Goal: Information Seeking & Learning: Learn about a topic

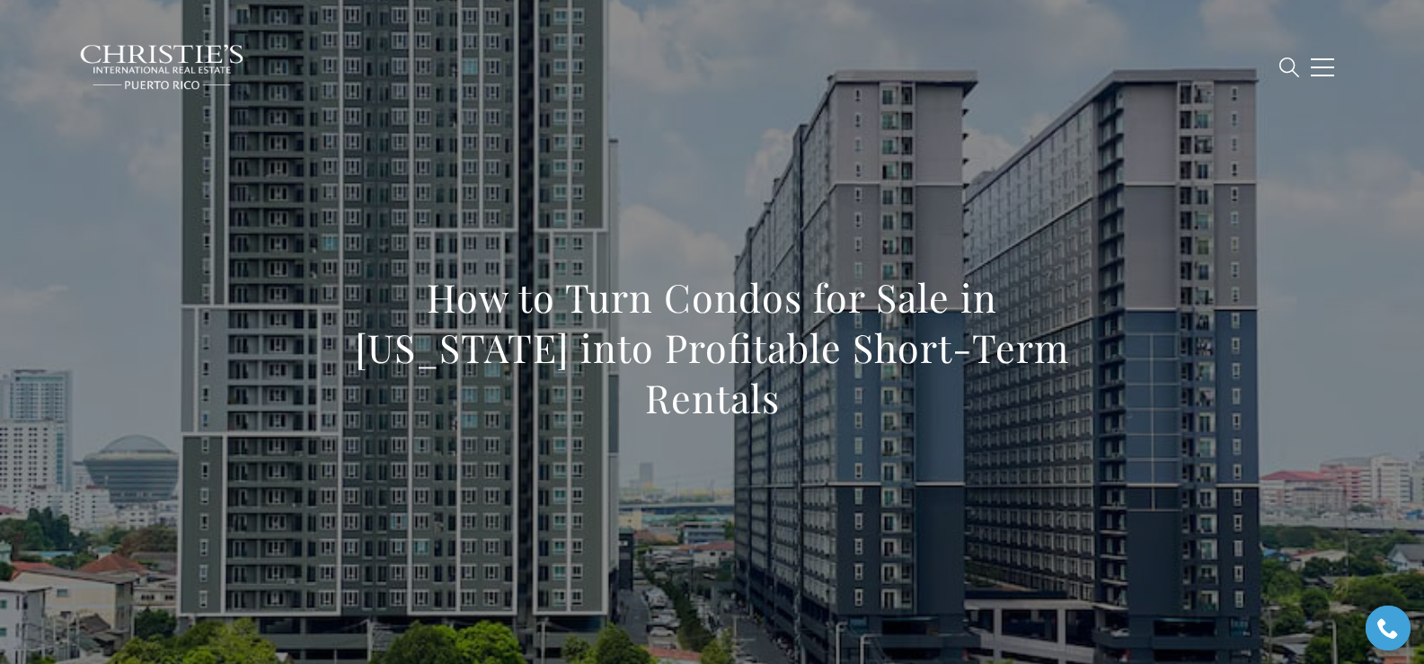
drag, startPoint x: 325, startPoint y: 316, endPoint x: 1082, endPoint y: 375, distance: 758.6
click at [1082, 375] on h1 "How to Turn Condos for Sale in Puerto Rico into Profitable Short-Term Rentals" at bounding box center [712, 347] width 792 height 151
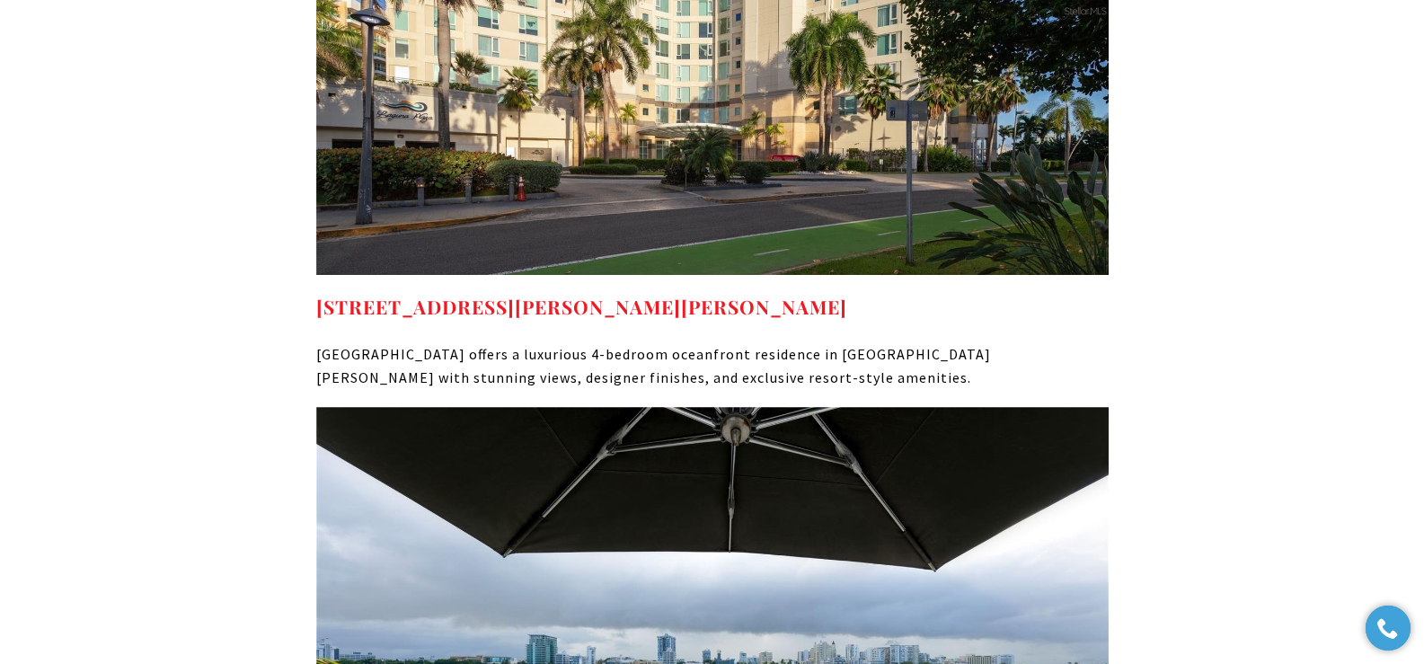
scroll to position [10455, 0]
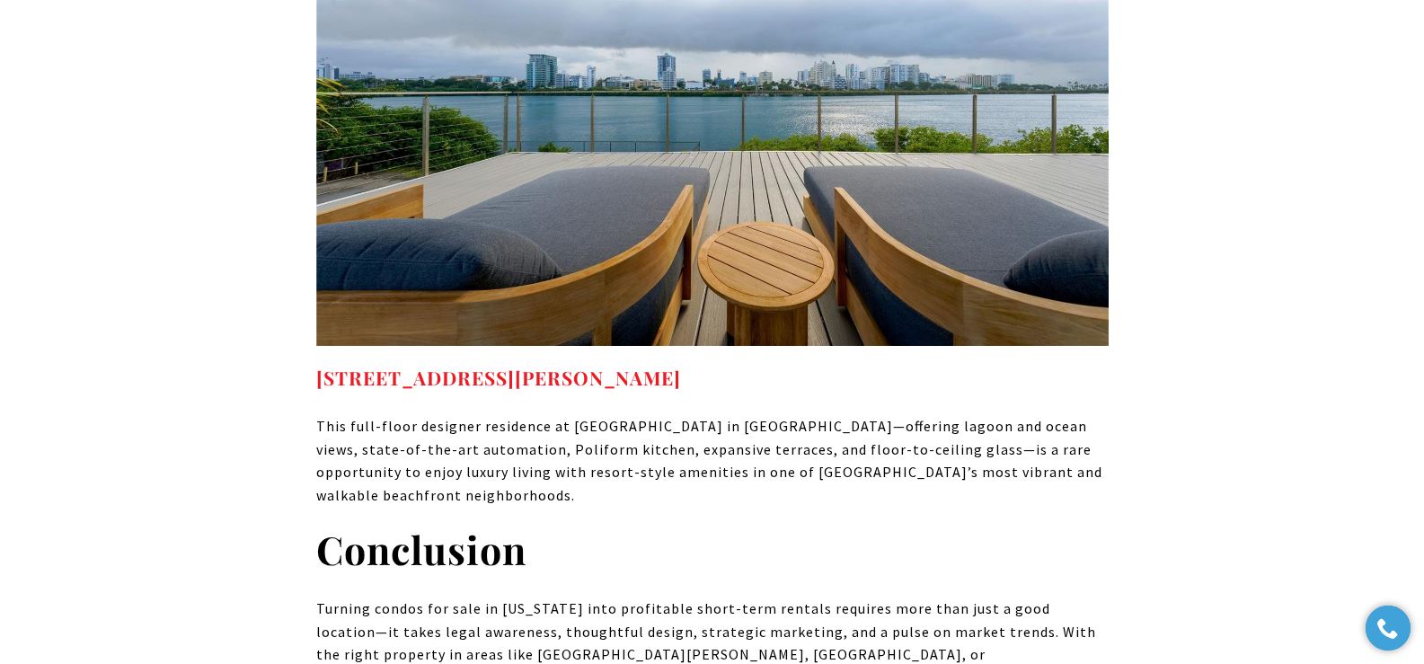
drag, startPoint x: 676, startPoint y: 173, endPoint x: 315, endPoint y: 168, distance: 361.2
click at [316, 364] on h4 "1004 ASHFORD AVE SAN JUAN PR, 00907" at bounding box center [712, 378] width 792 height 29
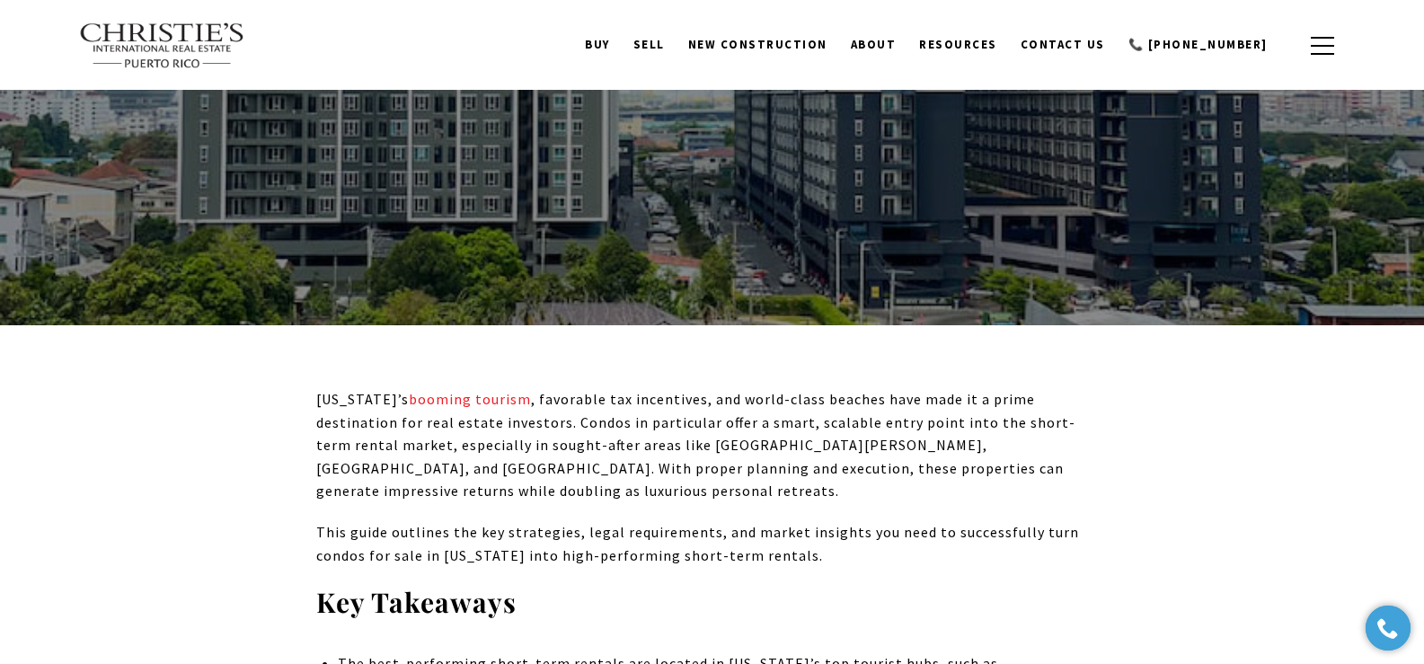
scroll to position [0, 0]
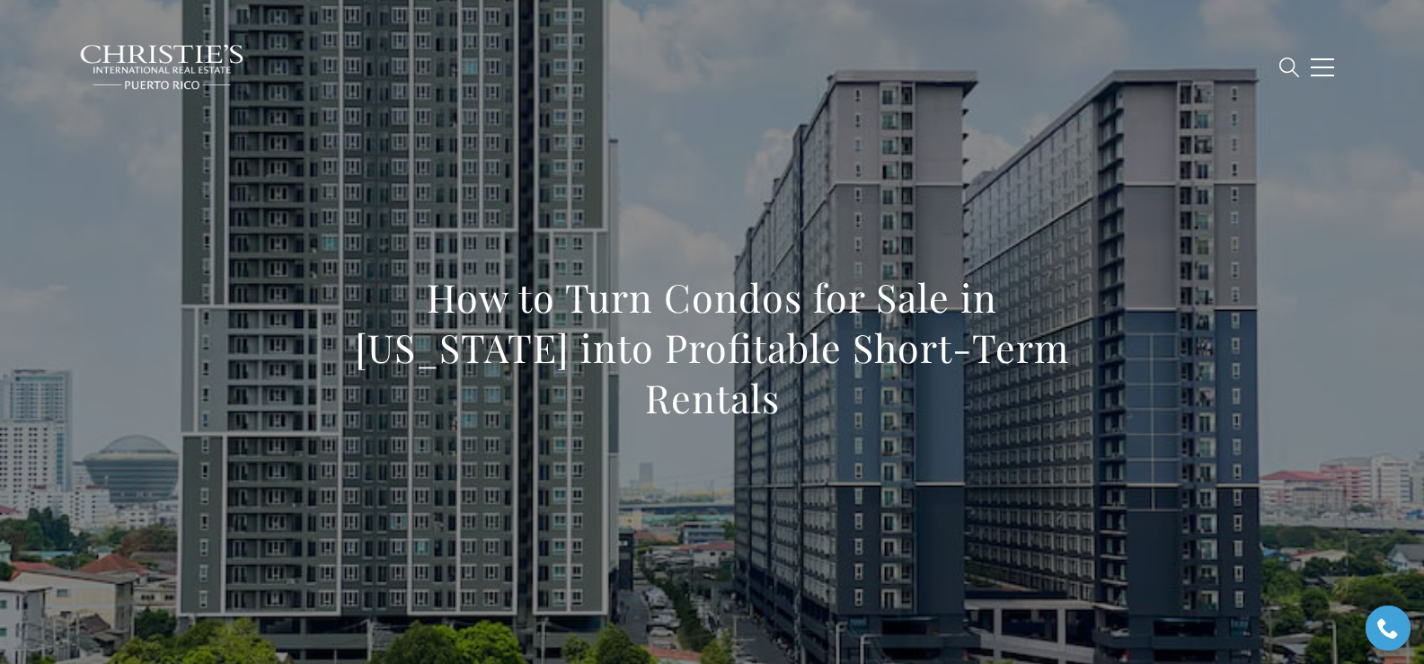
drag, startPoint x: 322, startPoint y: 329, endPoint x: 1071, endPoint y: 402, distance: 751.8
click at [1071, 402] on div "How to Turn Condos for Sale in [US_STATE] into Profitable Short-Term Rentals" at bounding box center [712, 359] width 792 height 174
copy h1 "How to Turn Condos for Sale in [US_STATE] into Profitable Short-Term Rentals"
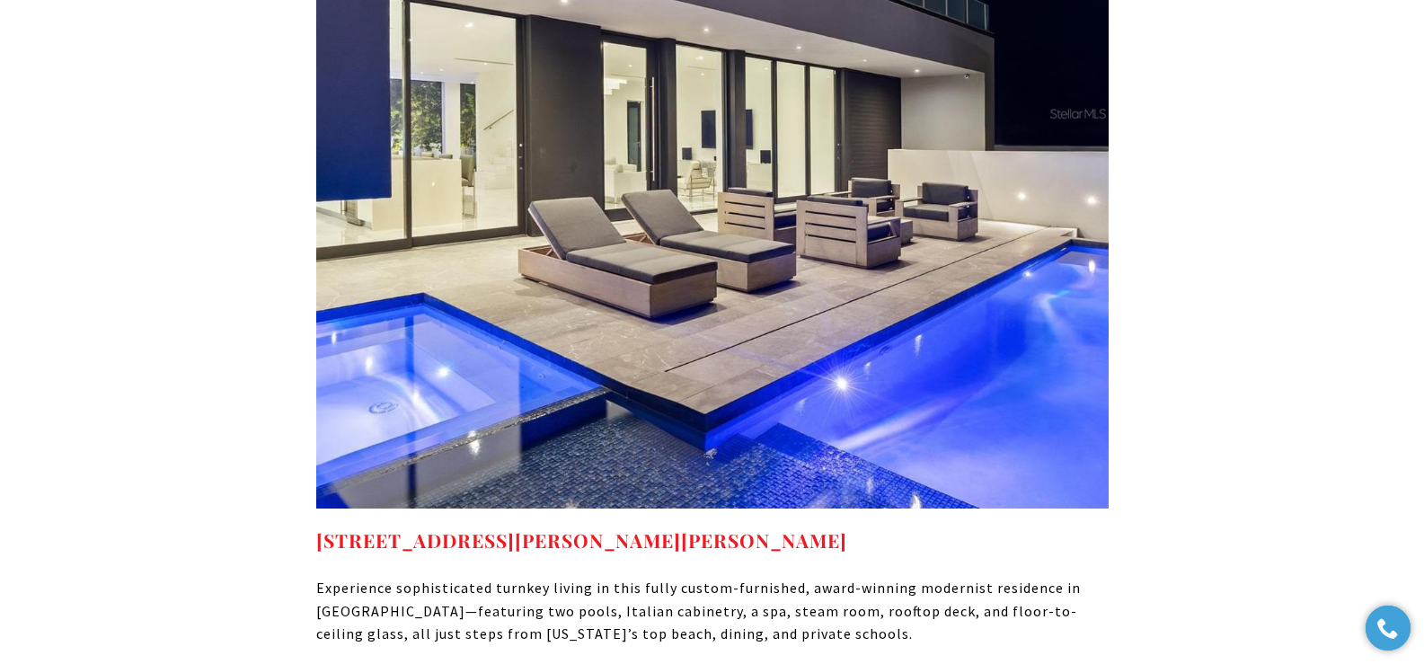
scroll to position [7928, 0]
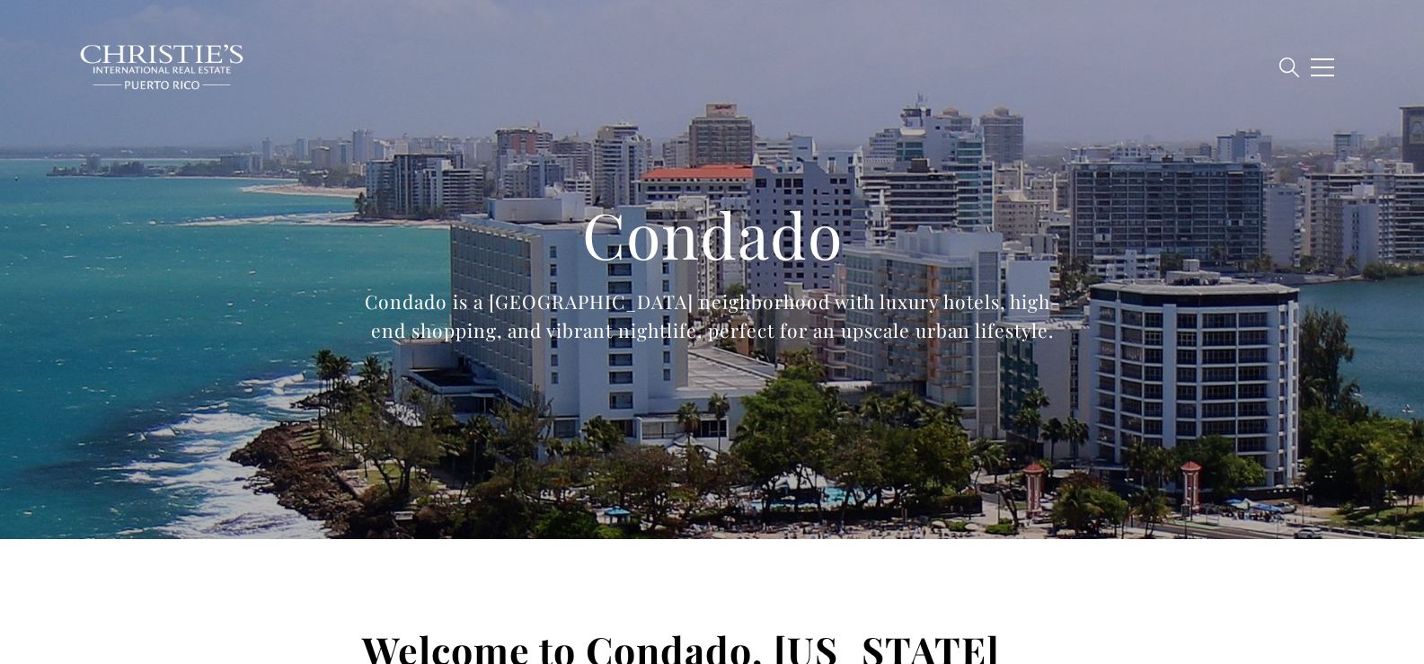
type input "**********"
type input "*********"
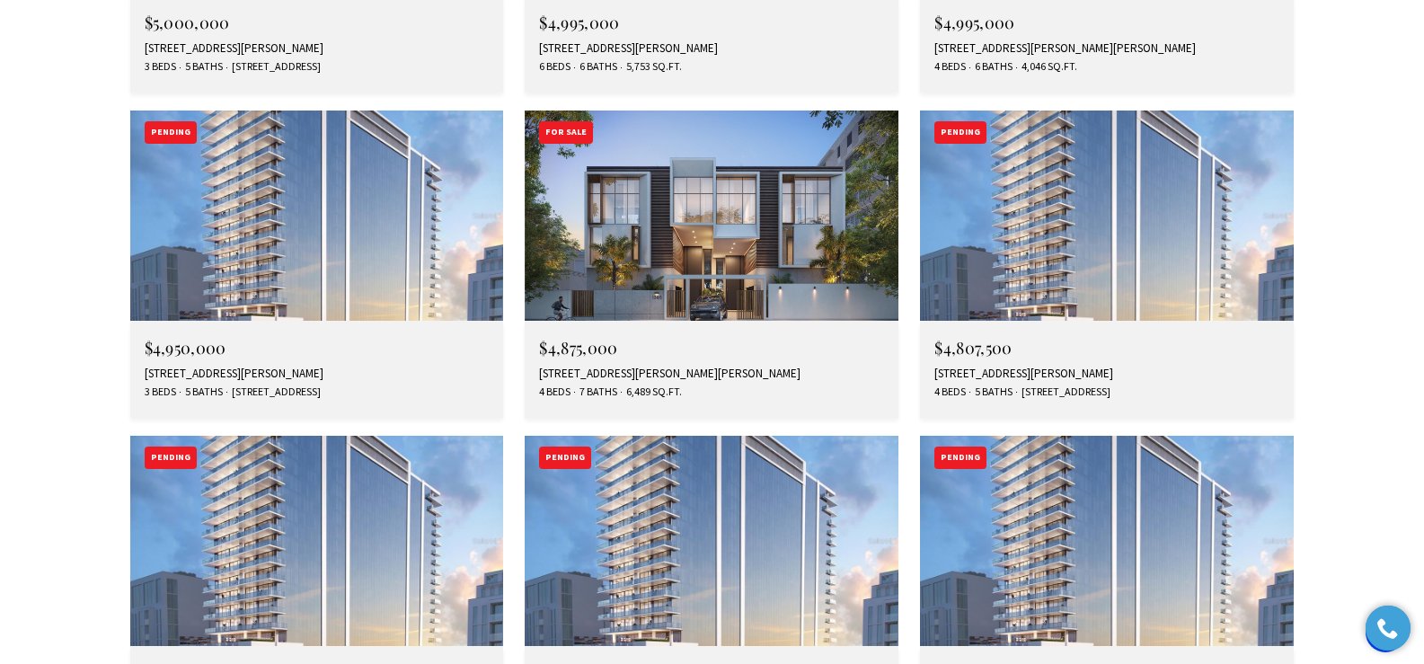
scroll to position [5530, 0]
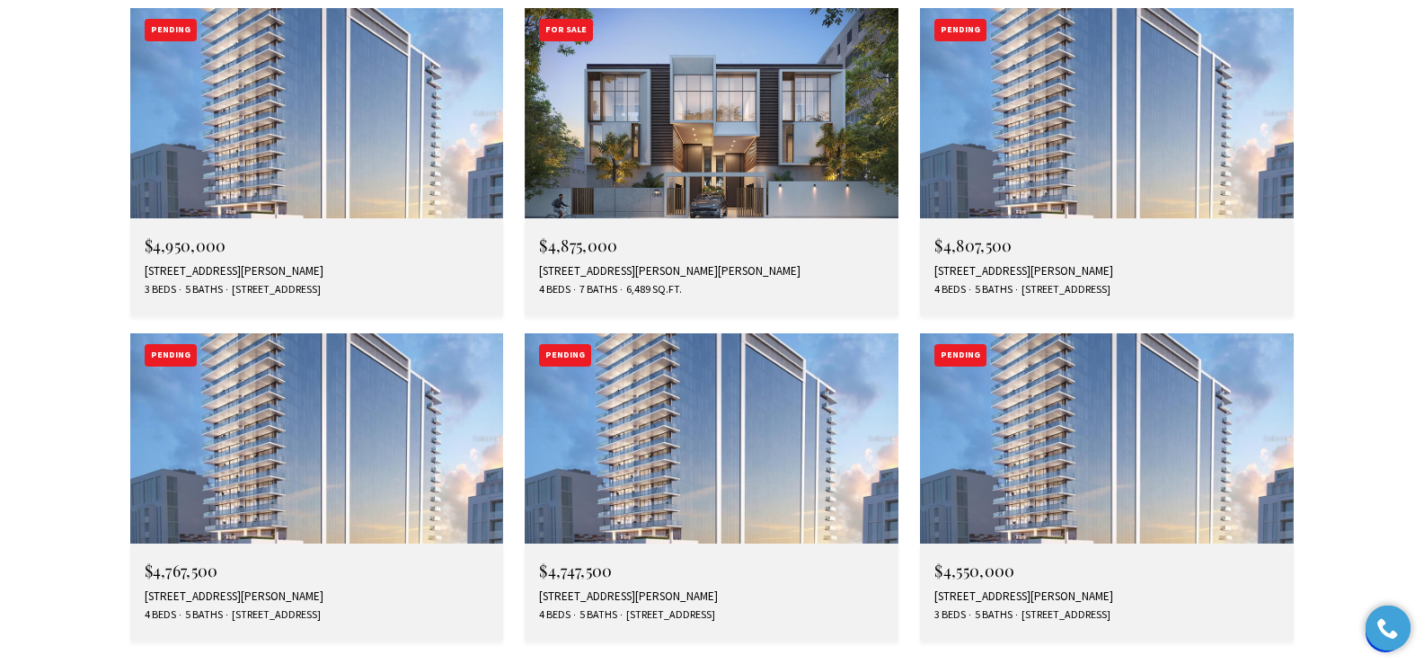
click at [613, 23] on img at bounding box center [712, 113] width 374 height 210
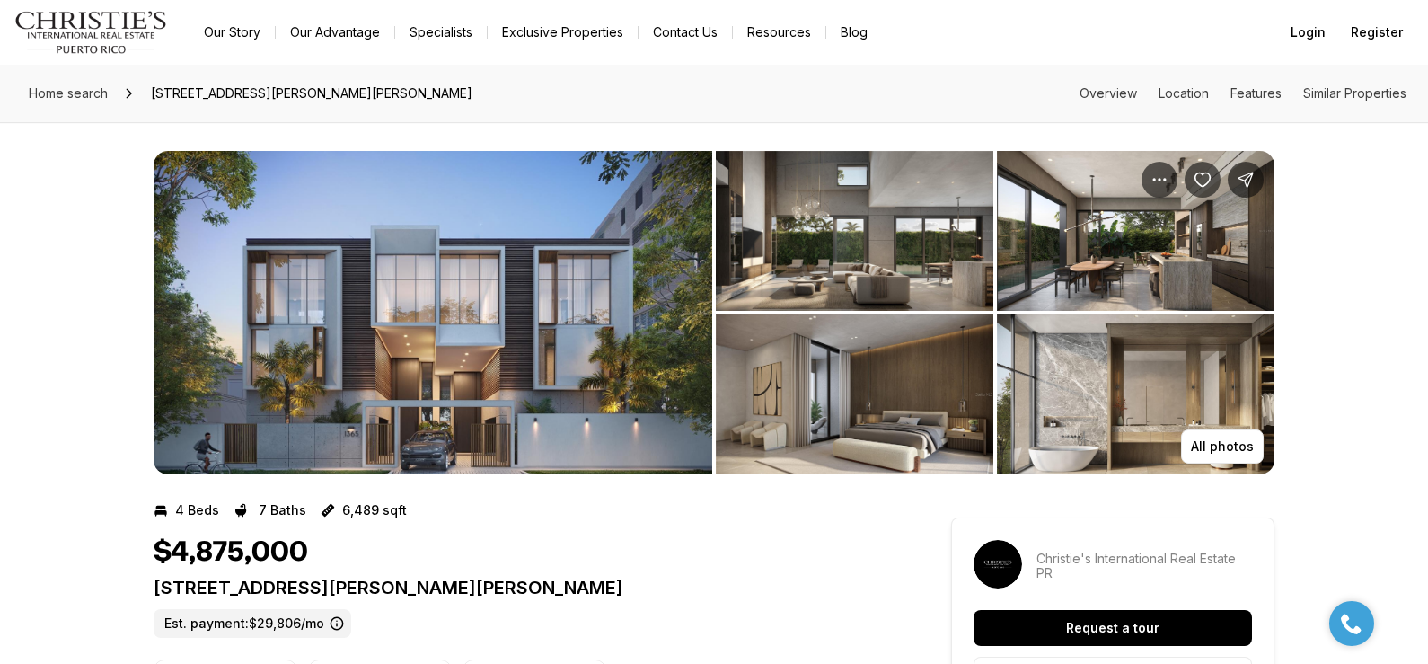
click at [821, 585] on p "[STREET_ADDRESS][PERSON_NAME][PERSON_NAME]" at bounding box center [520, 588] width 733 height 22
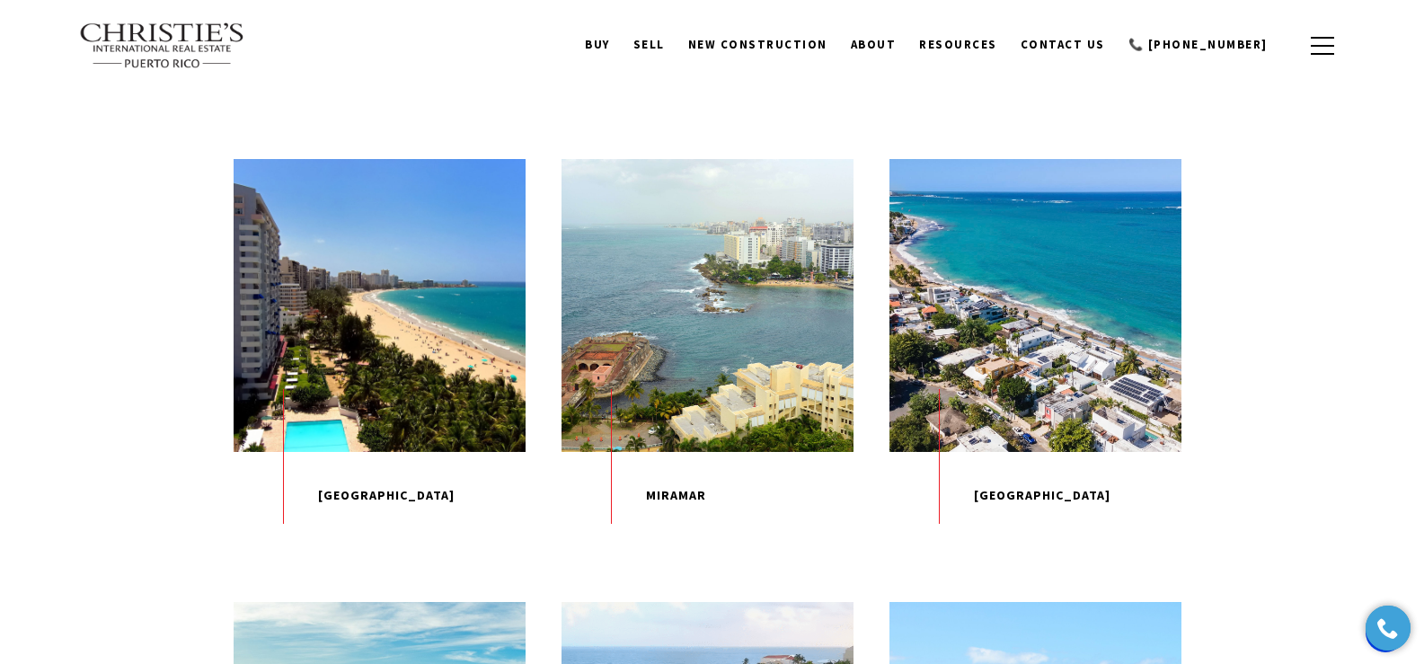
scroll to position [1365, 0]
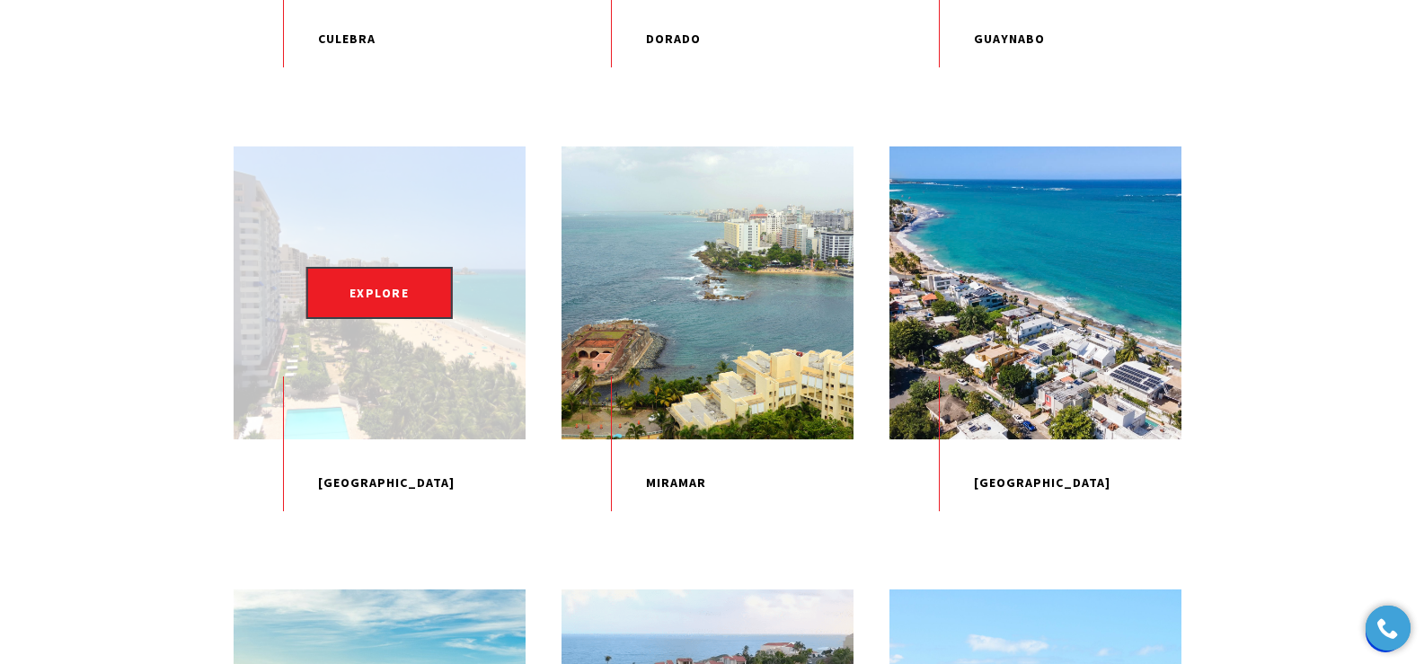
click at [374, 527] on p "Isla Verde" at bounding box center [380, 483] width 292 height 88
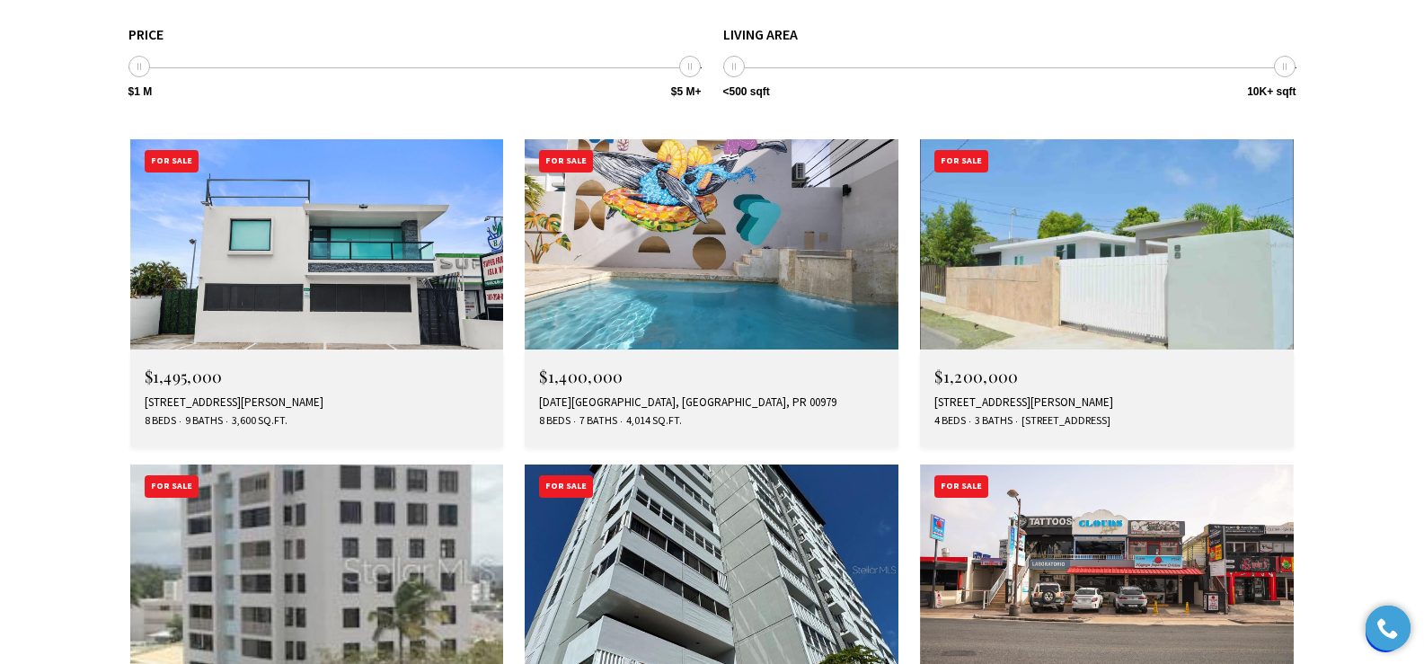
scroll to position [5093, 0]
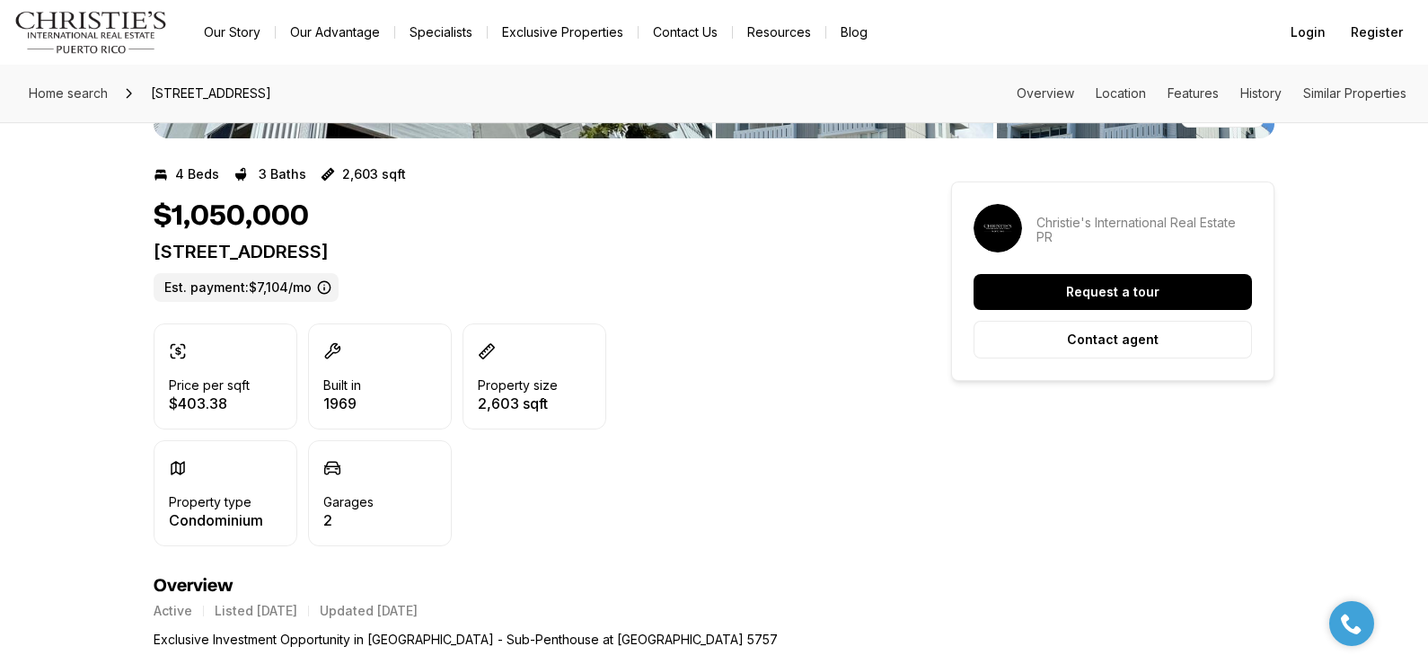
scroll to position [375, 0]
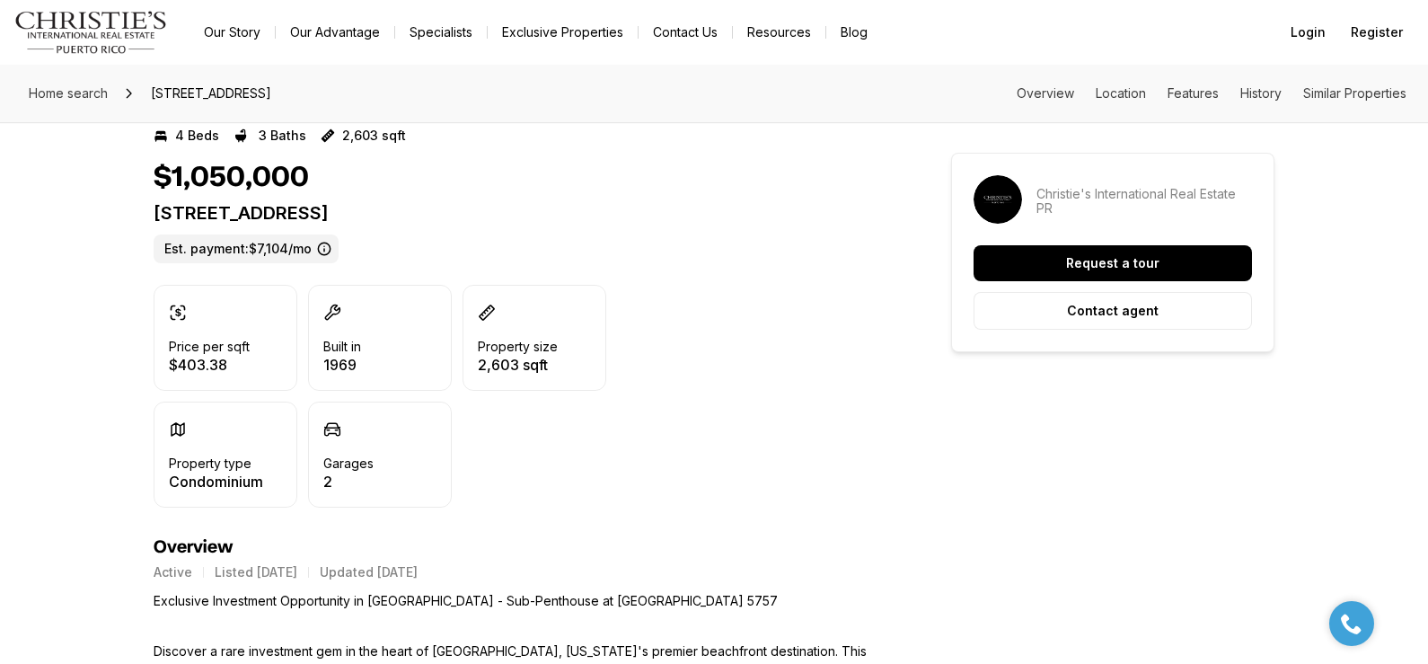
drag, startPoint x: 155, startPoint y: 215, endPoint x: 614, endPoint y: 214, distance: 459.0
click at [614, 214] on p "5757 AVE ISLA VERDE #PH-3 CAROLINA PR, 00979" at bounding box center [520, 213] width 733 height 22
copy p "5757 AVE ISLA VERDE #PH-3 CAROLINA PR, 00979"
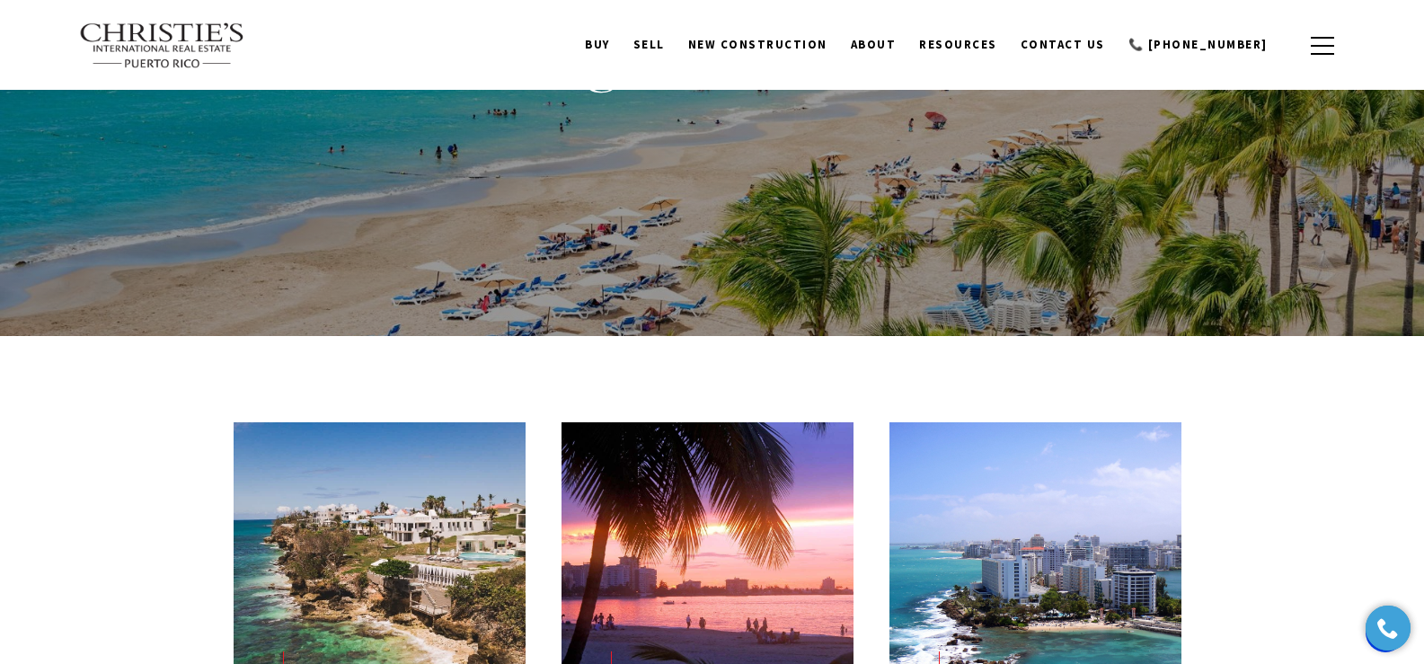
scroll to position [783, 0]
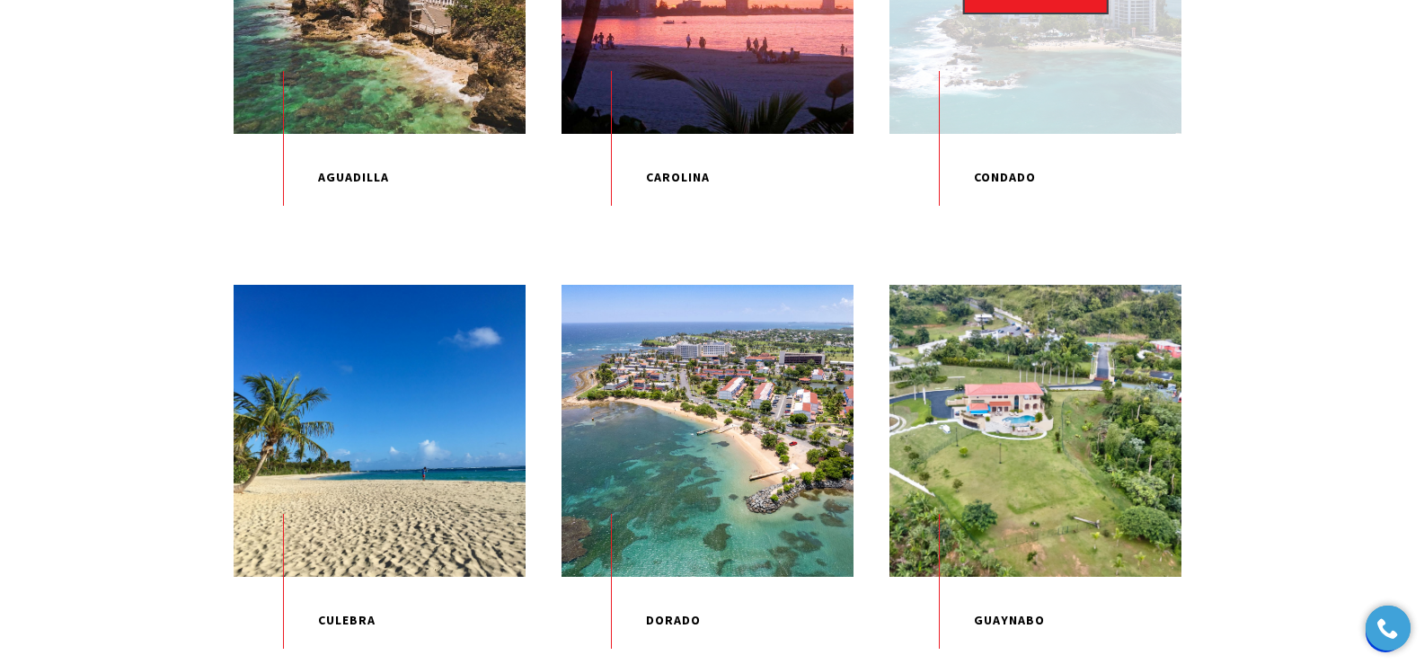
click at [1010, 200] on p "Condado" at bounding box center [1035, 178] width 292 height 88
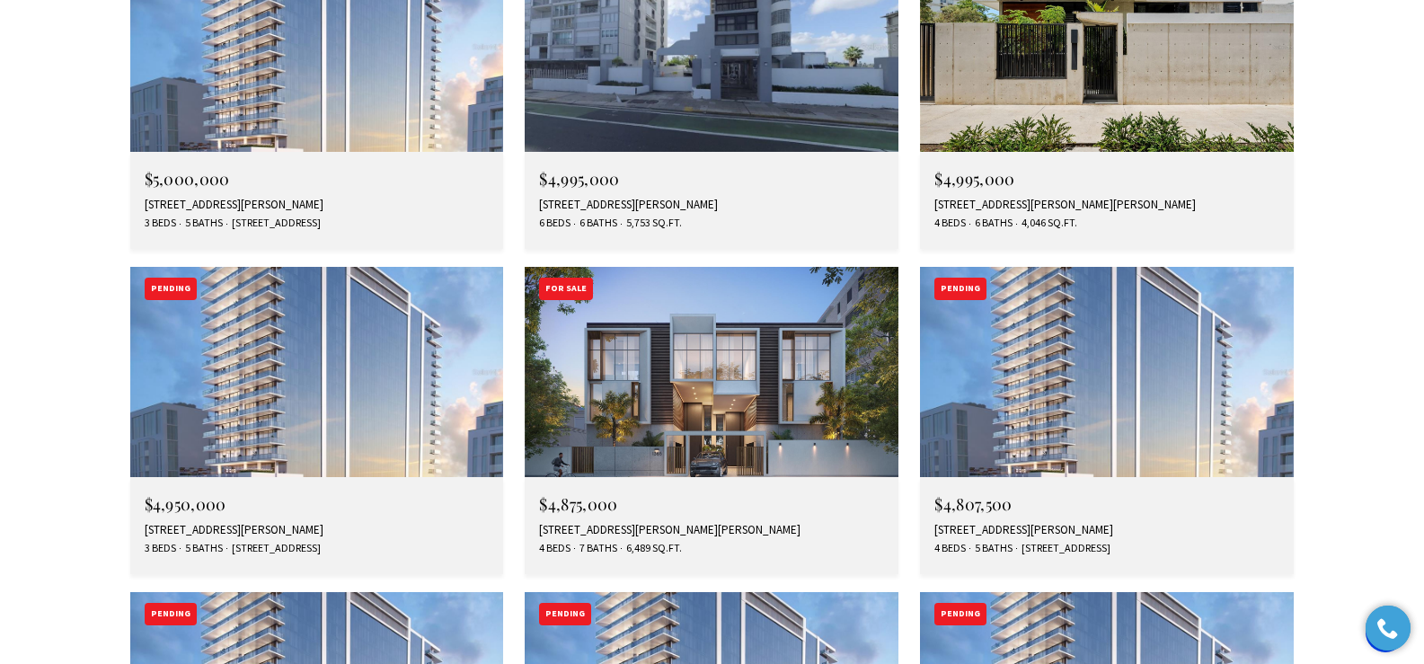
scroll to position [5348, 0]
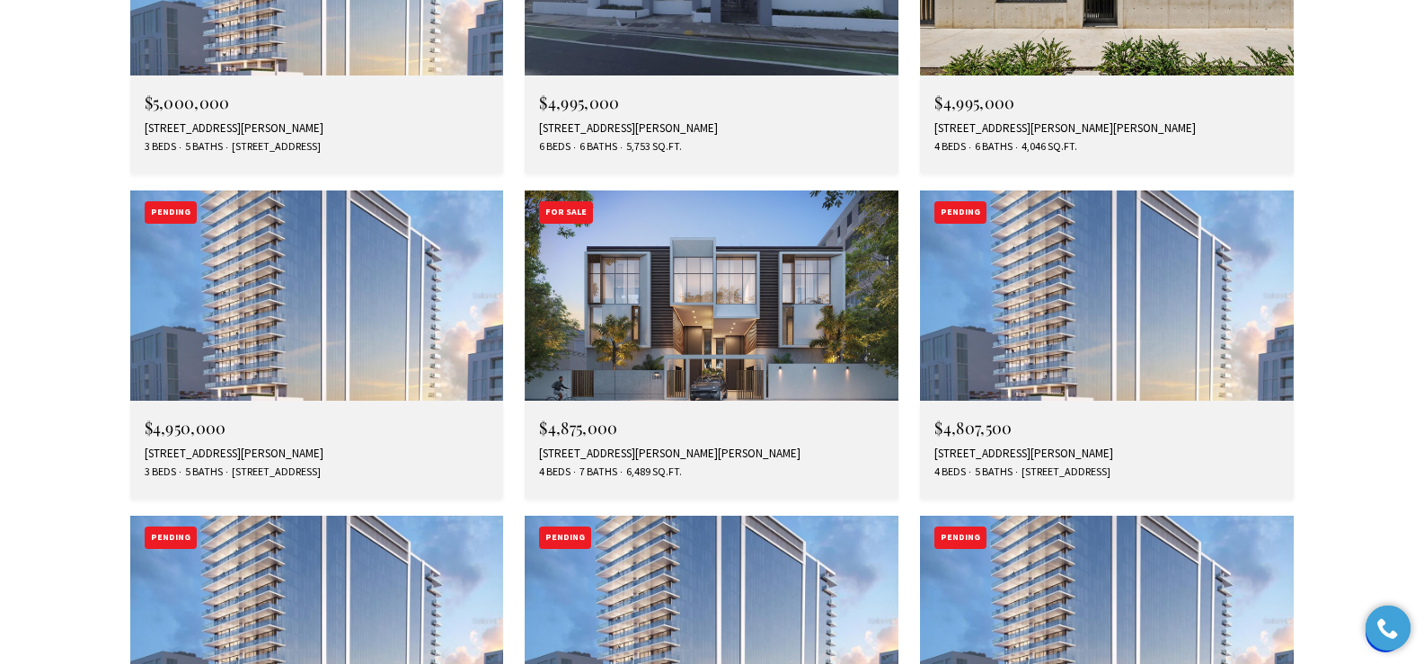
click at [721, 190] on img at bounding box center [712, 295] width 374 height 210
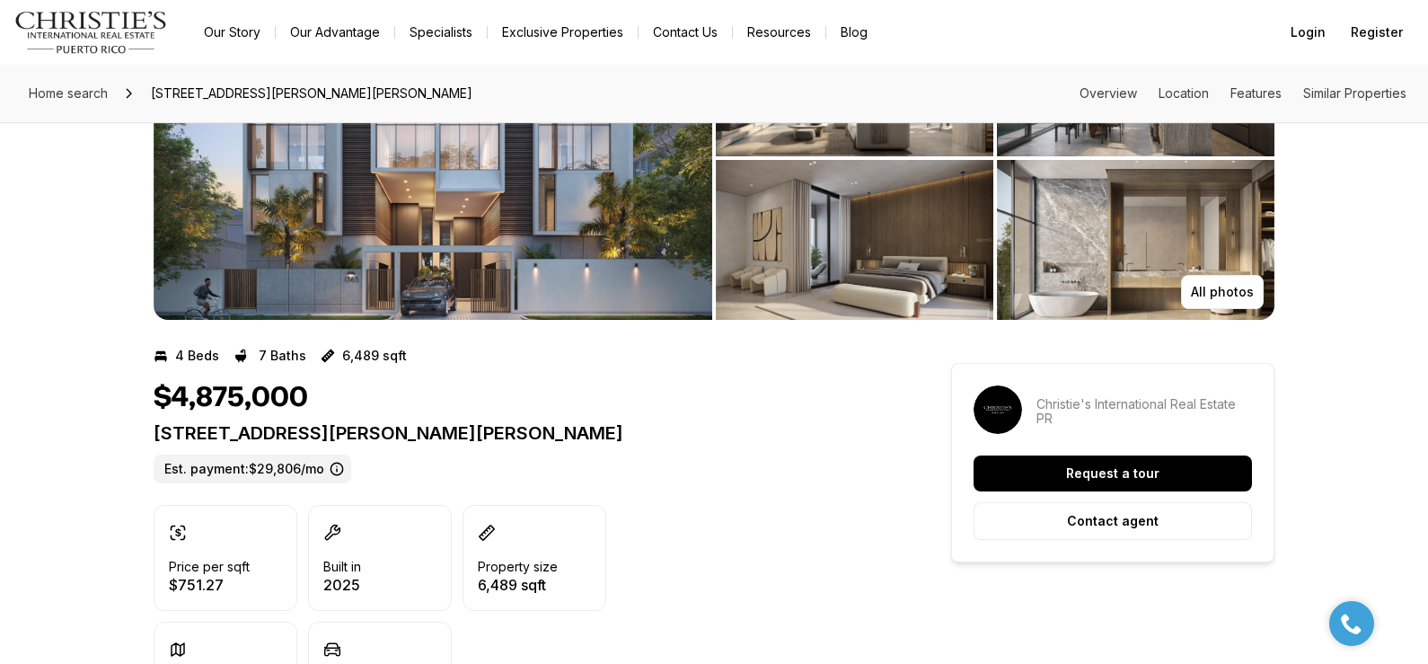
scroll to position [175, 0]
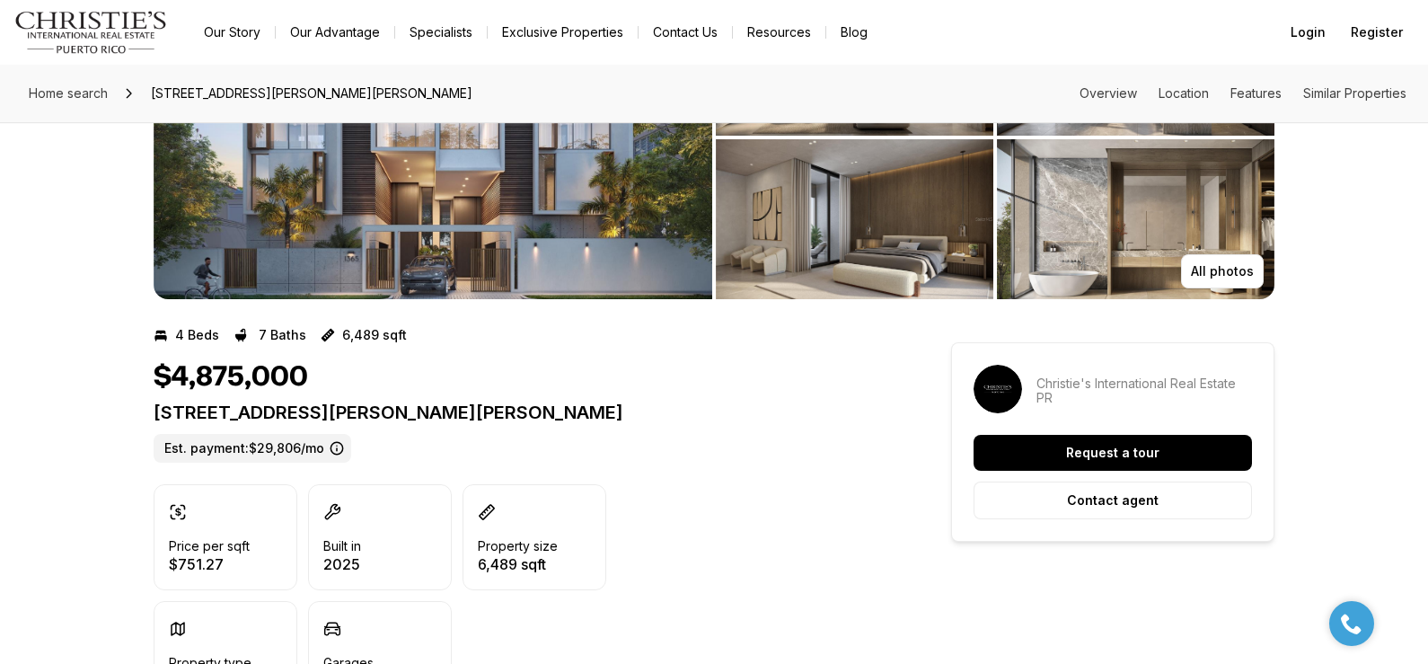
drag, startPoint x: 155, startPoint y: 414, endPoint x: 843, endPoint y: 411, distance: 687.2
click at [843, 411] on p "[STREET_ADDRESS][PERSON_NAME][PERSON_NAME]" at bounding box center [520, 413] width 733 height 22
copy p "[STREET_ADDRESS][PERSON_NAME][PERSON_NAME]"
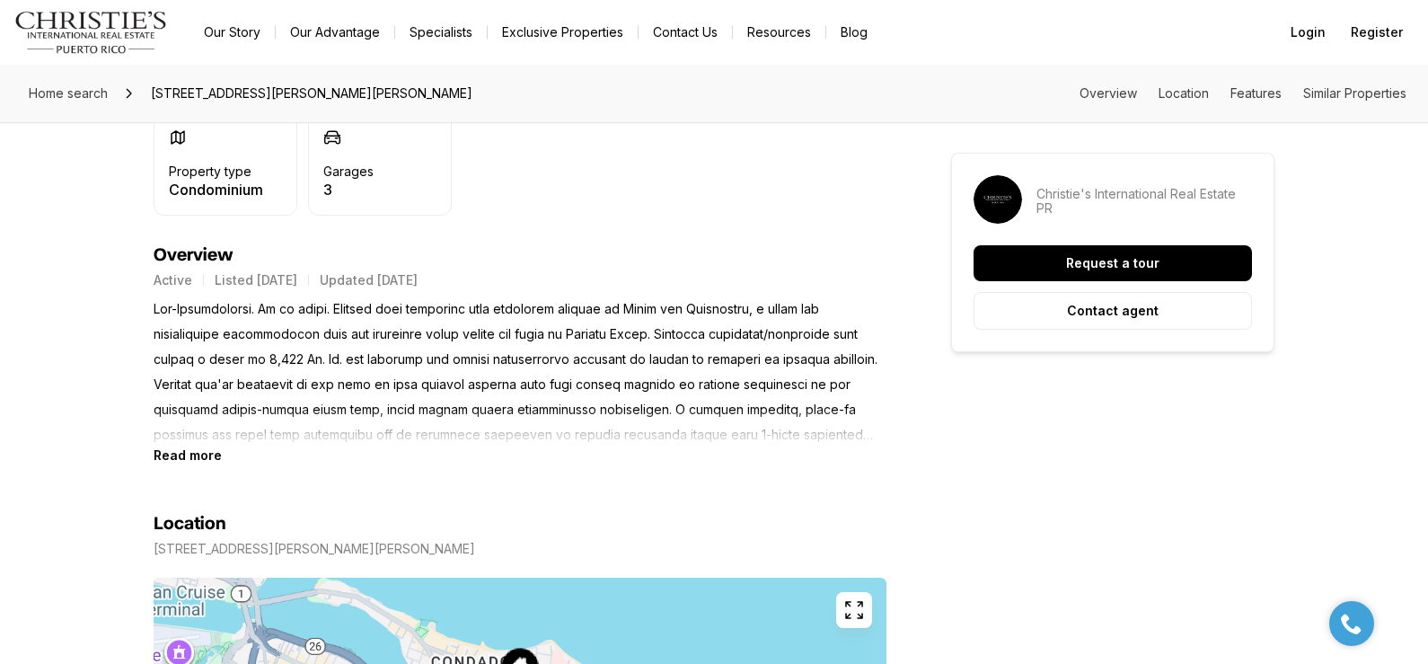
scroll to position [744, 0]
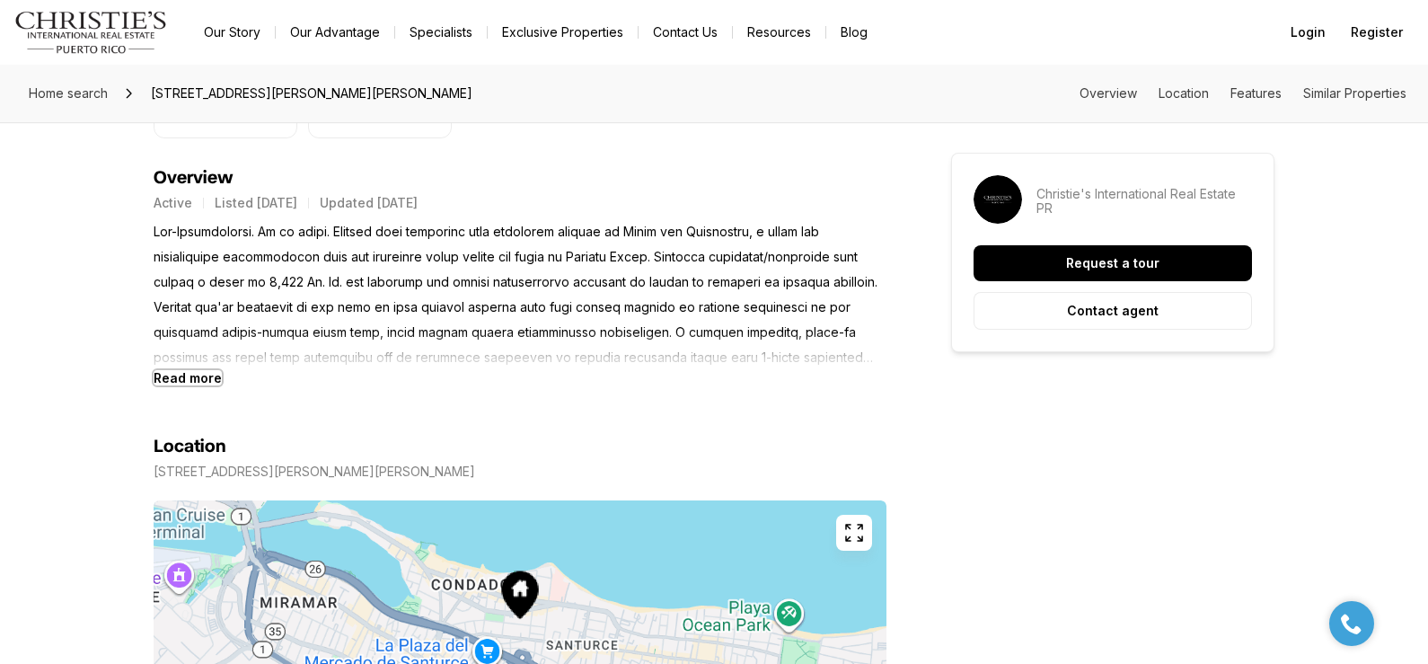
click at [188, 378] on b "Read more" at bounding box center [188, 377] width 68 height 15
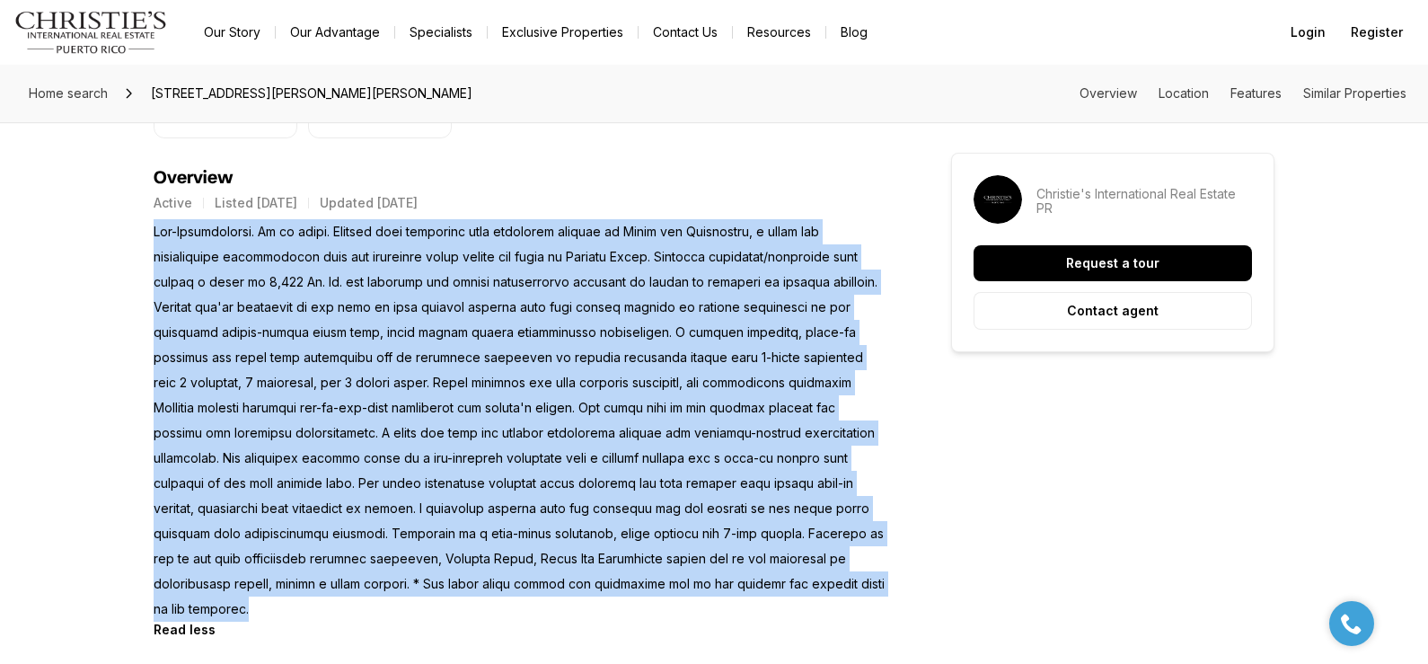
drag, startPoint x: 154, startPoint y: 236, endPoint x: 596, endPoint y: 593, distance: 568.6
click at [596, 593] on p at bounding box center [520, 420] width 733 height 402
copy p "Pre-Construction. To be built. Elevate your lifestyle with luxurious comfort at…"
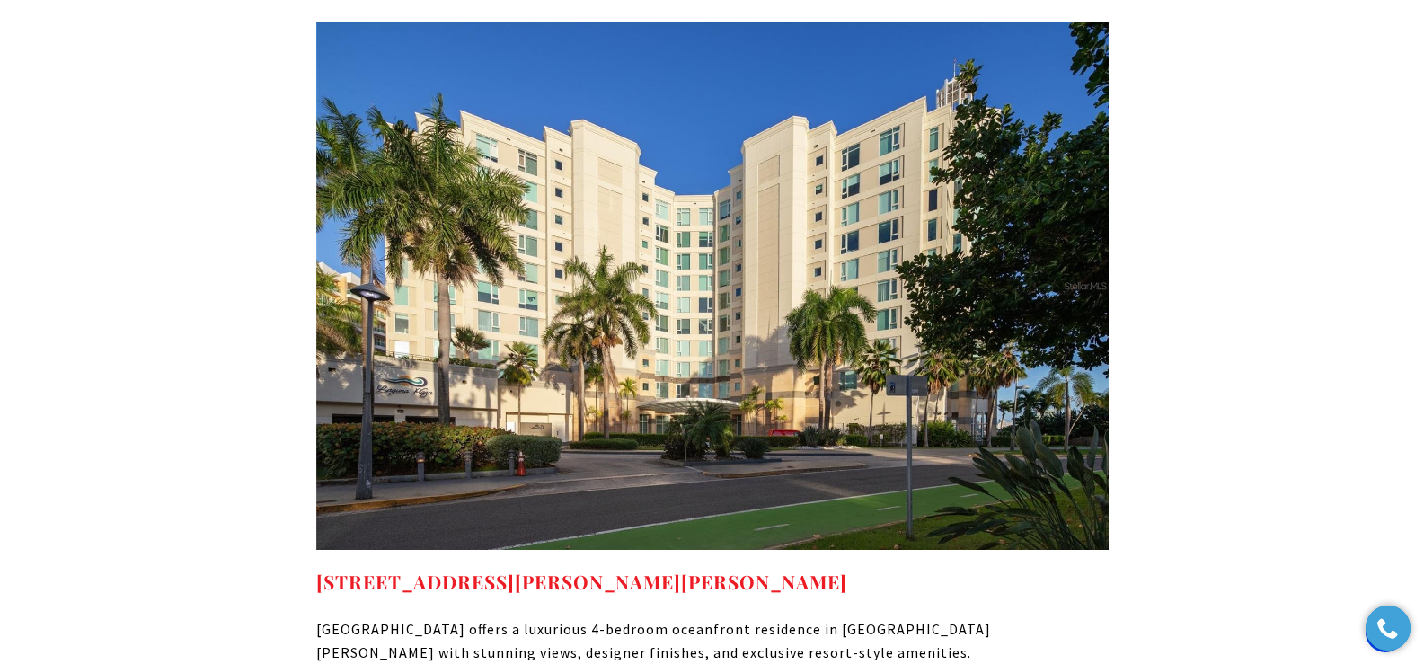
scroll to position [10013, 0]
